Goal: Transaction & Acquisition: Purchase product/service

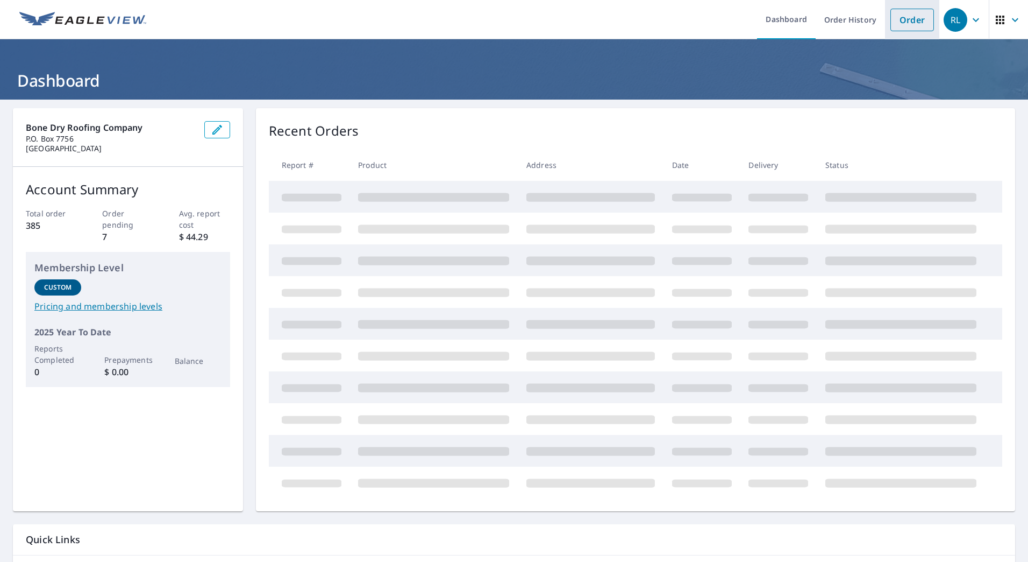
click at [900, 26] on link "Order" at bounding box center [913, 20] width 44 height 23
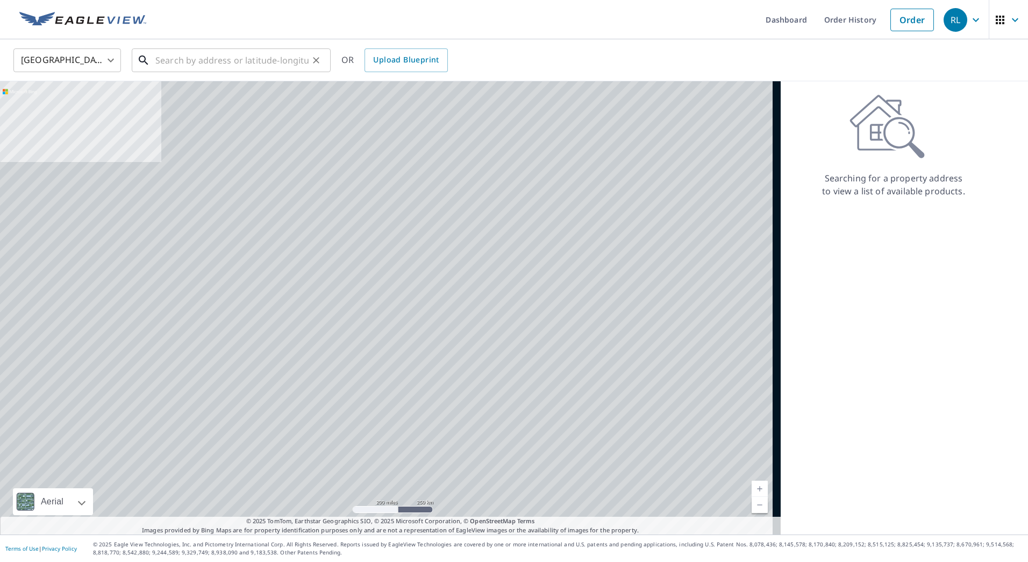
click at [216, 53] on input "text" at bounding box center [231, 60] width 153 height 30
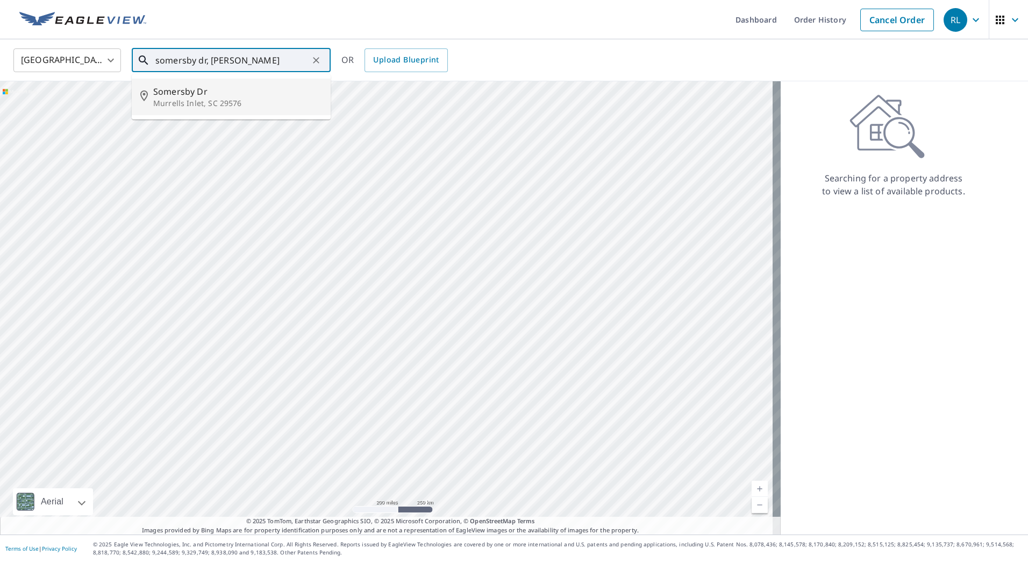
click at [180, 104] on p "Murrells Inlet, SC 29576" at bounding box center [237, 103] width 169 height 11
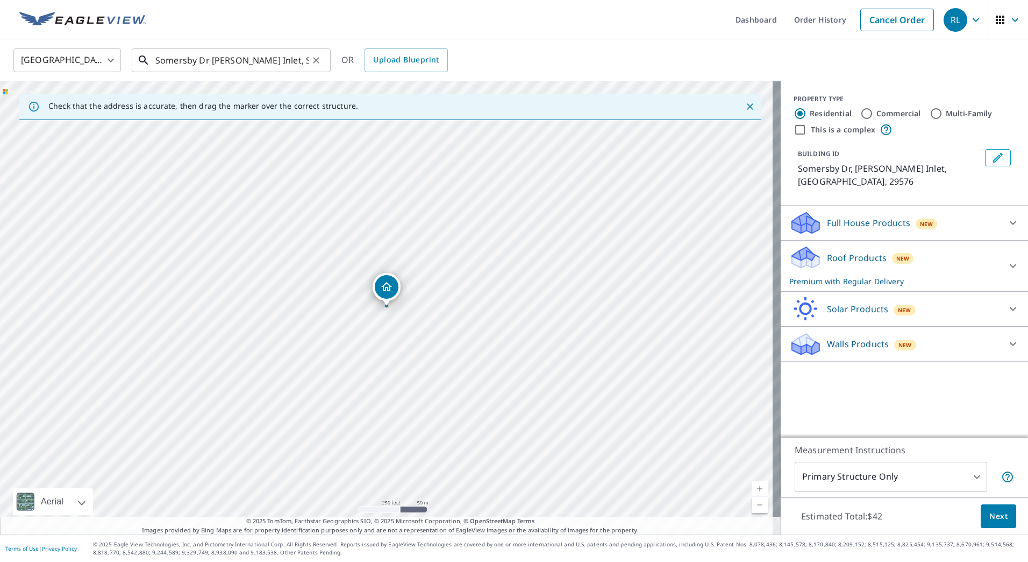
click at [155, 58] on input "Somersby Dr [PERSON_NAME] Inlet, SC 29576" at bounding box center [231, 60] width 153 height 30
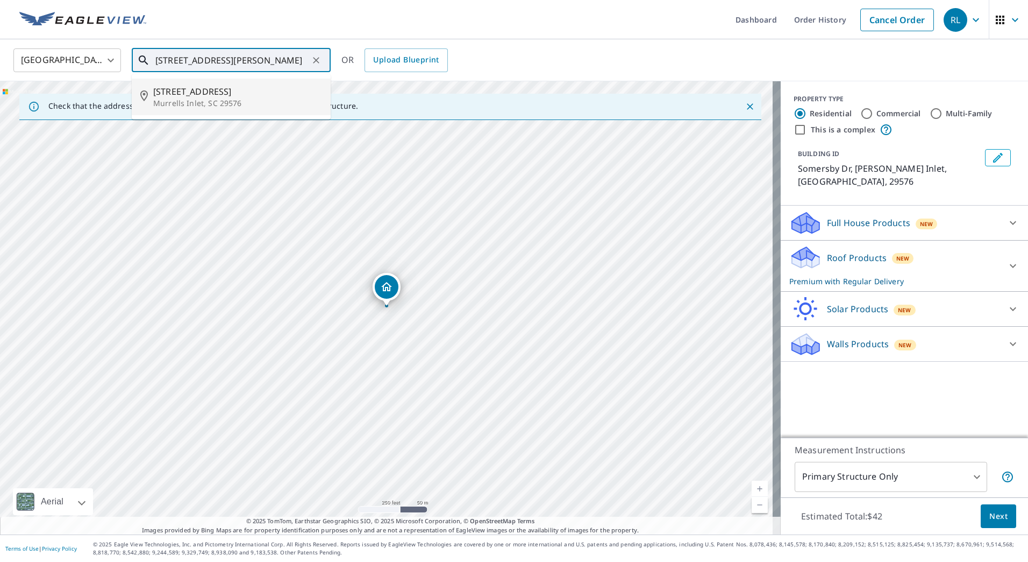
click at [187, 92] on span "[STREET_ADDRESS]" at bounding box center [237, 91] width 169 height 13
type input "[STREET_ADDRESS][PERSON_NAME]"
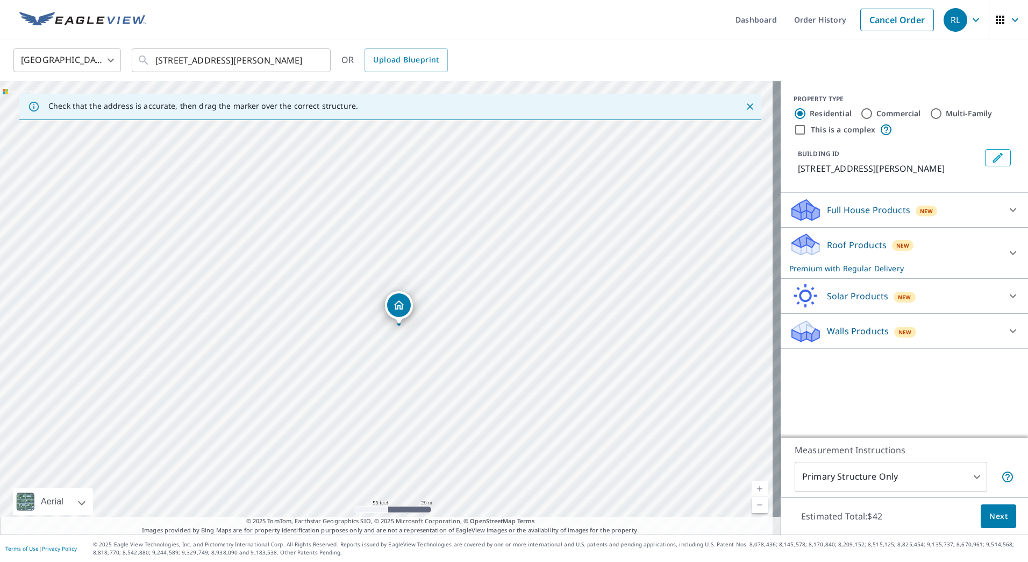
click at [995, 510] on span "Next" at bounding box center [999, 515] width 18 height 13
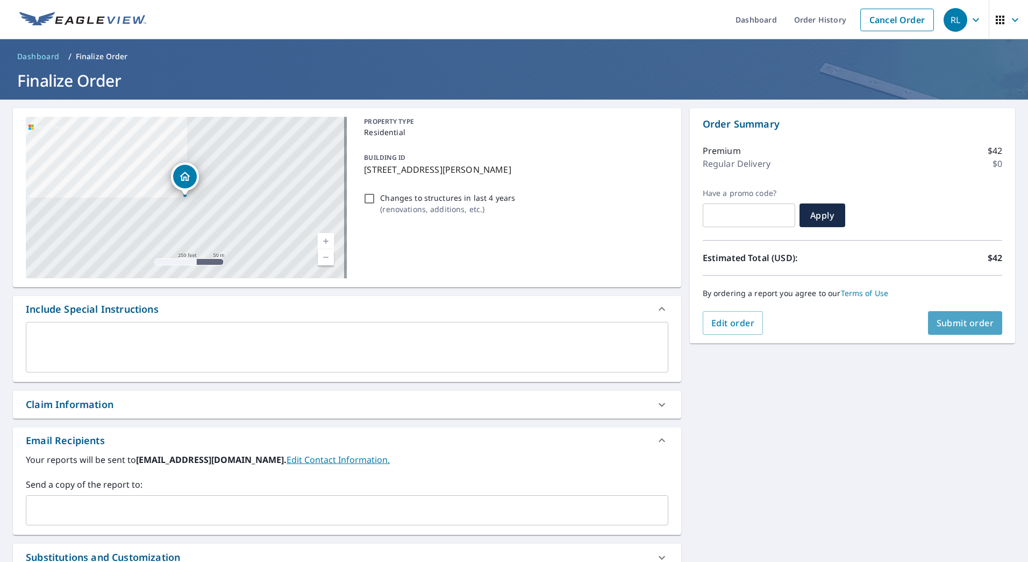
click at [948, 325] on span "Submit order" at bounding box center [966, 323] width 58 height 12
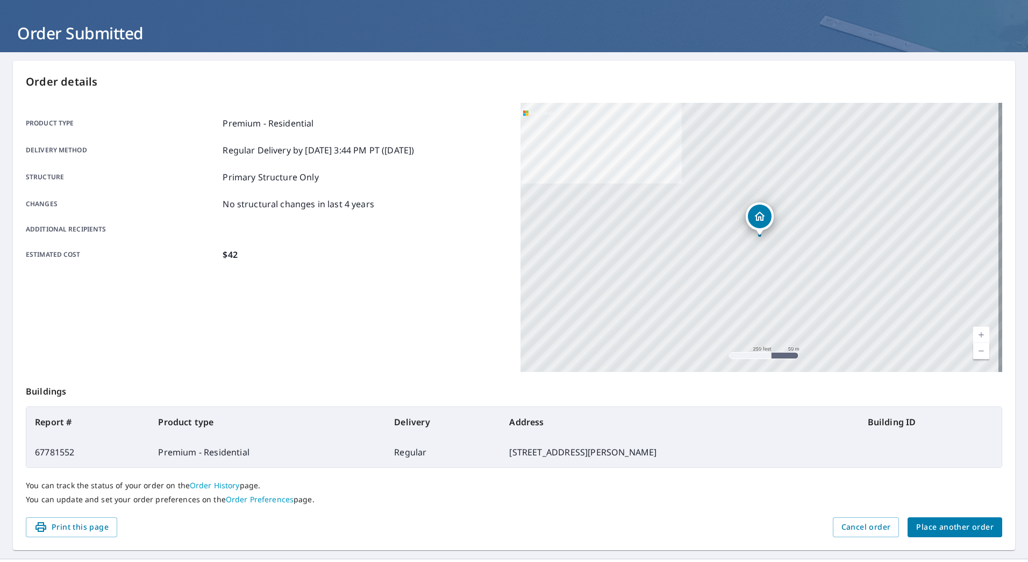
scroll to position [72, 0]
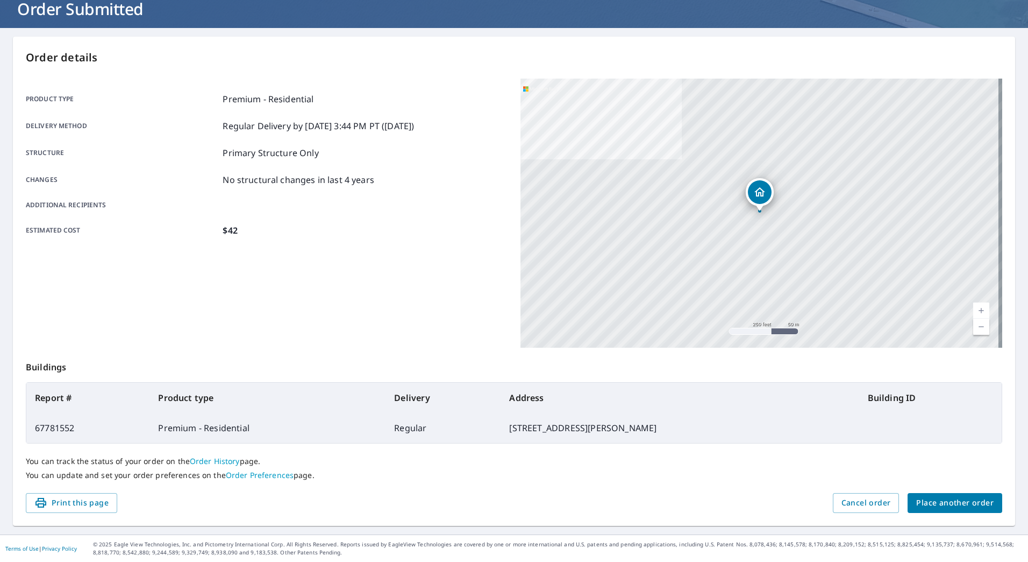
click at [935, 502] on span "Place another order" at bounding box center [955, 502] width 77 height 13
